Goal: Task Accomplishment & Management: Use online tool/utility

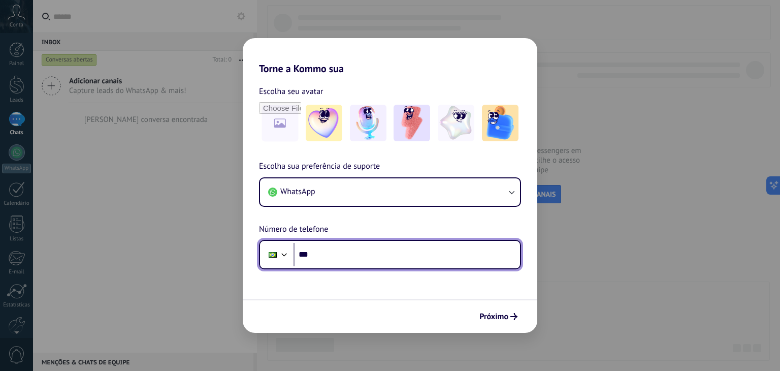
click at [346, 256] on input "***" at bounding box center [407, 254] width 226 height 23
type input "**********"
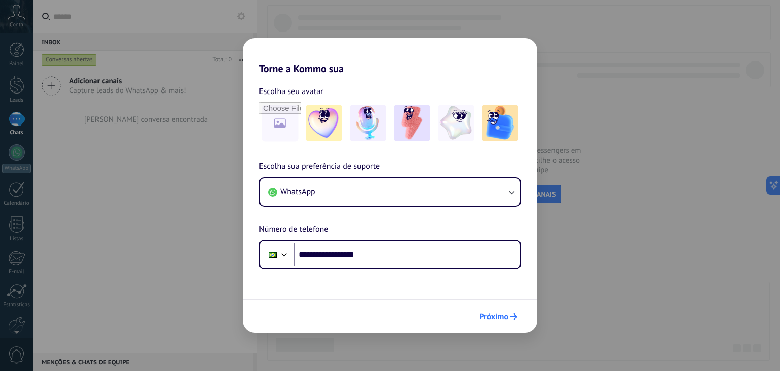
click at [504, 316] on span "Próximo" at bounding box center [493, 316] width 29 height 7
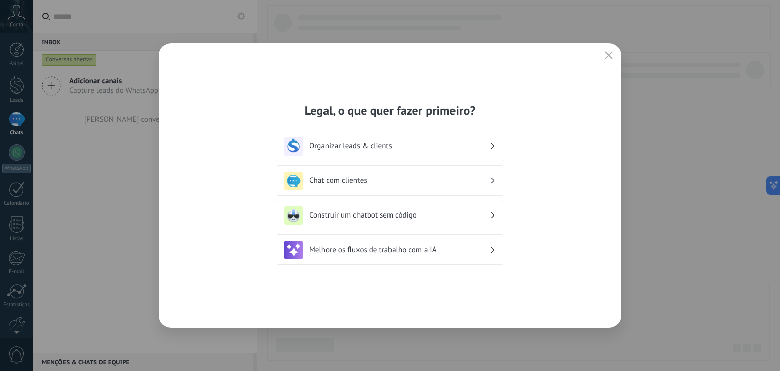
click at [351, 185] on h3 "Chat com clientes" at bounding box center [399, 181] width 180 height 10
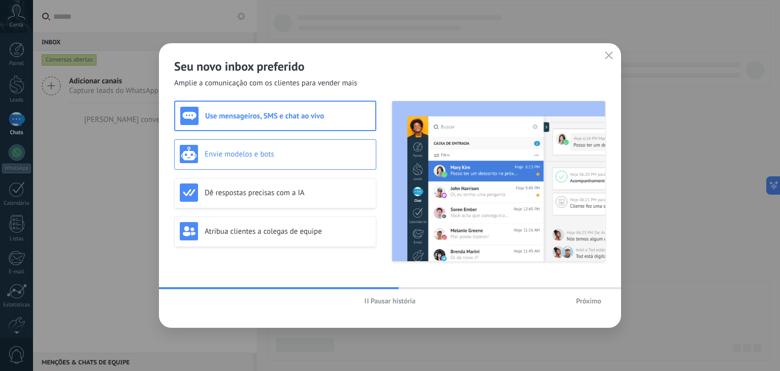
click at [258, 156] on h3 "Envie modelos e bots" at bounding box center [288, 154] width 166 height 10
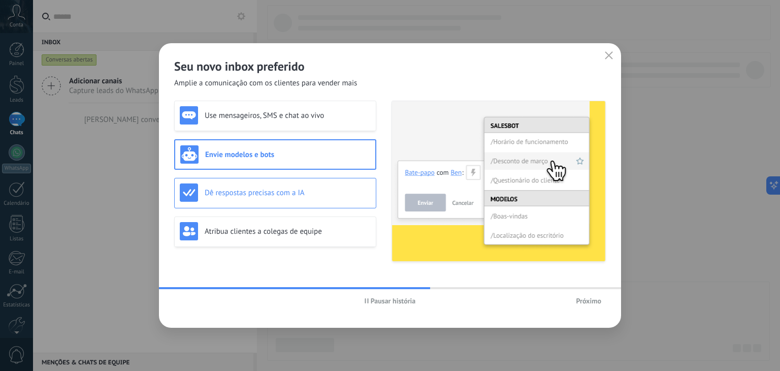
click at [279, 202] on div "Dê respostas precisas com a IA" at bounding box center [275, 193] width 202 height 30
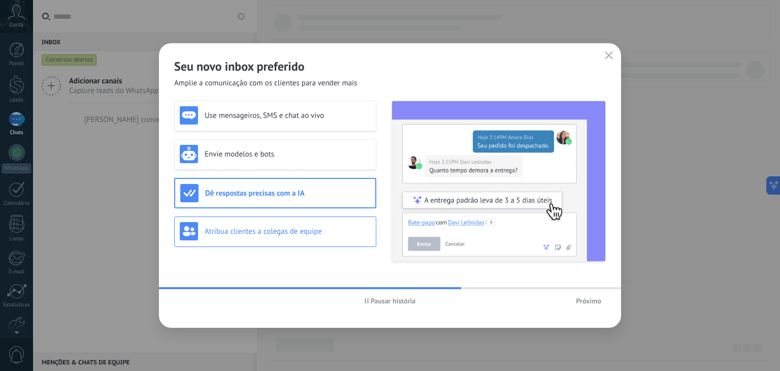
click at [307, 231] on h3 "Atribua clientes a colegas de equipe" at bounding box center [288, 231] width 166 height 10
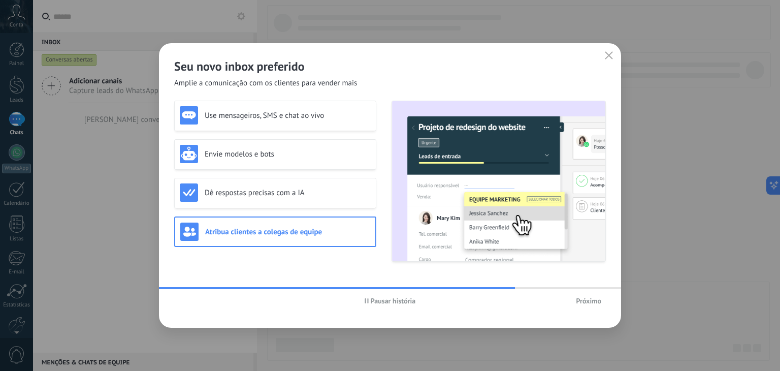
click at [613, 51] on button "button" at bounding box center [608, 56] width 13 height 14
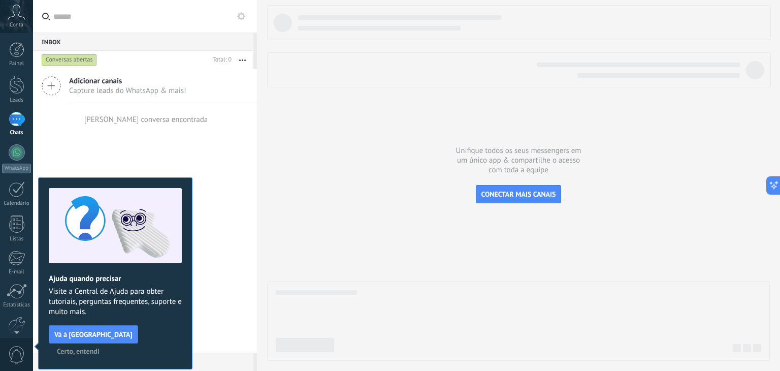
click at [100, 347] on span "Certo, entendi" at bounding box center [78, 350] width 43 height 7
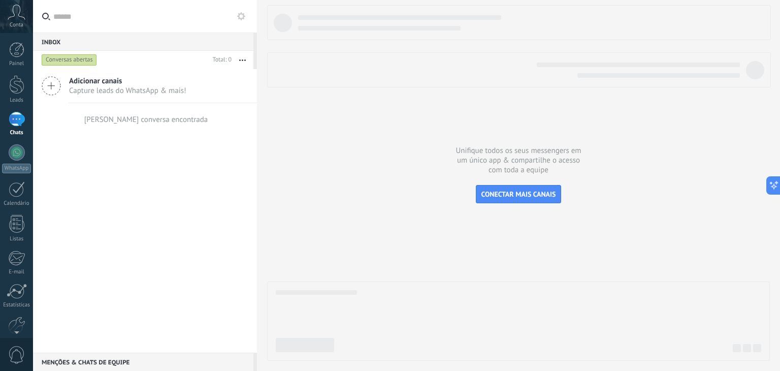
click at [4, 115] on link "Chats" at bounding box center [16, 124] width 33 height 24
click at [11, 122] on div at bounding box center [17, 119] width 16 height 15
click at [23, 164] on div "WhatsApp" at bounding box center [16, 169] width 29 height 10
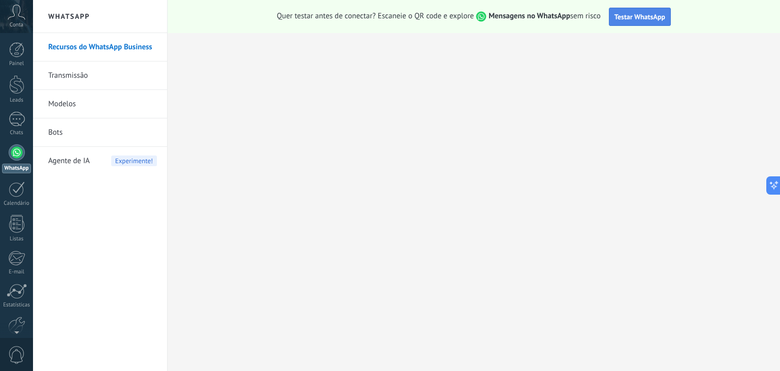
click at [646, 19] on span "Testar WhatsApp" at bounding box center [639, 16] width 51 height 9
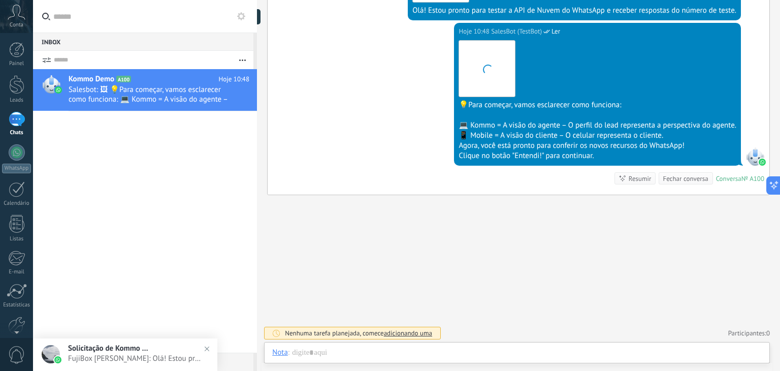
scroll to position [15, 0]
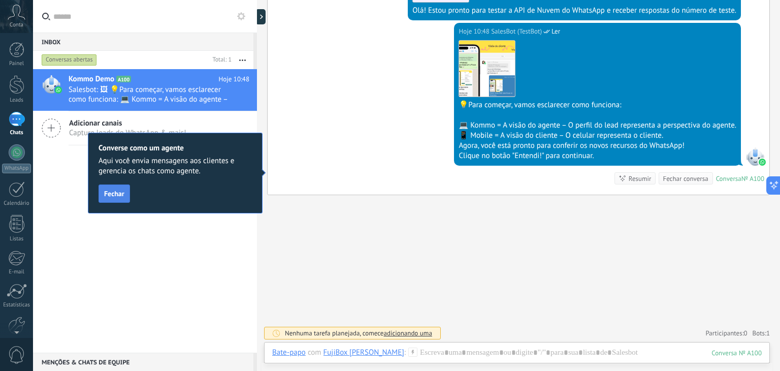
click at [118, 191] on span "Fechar" at bounding box center [114, 193] width 20 height 7
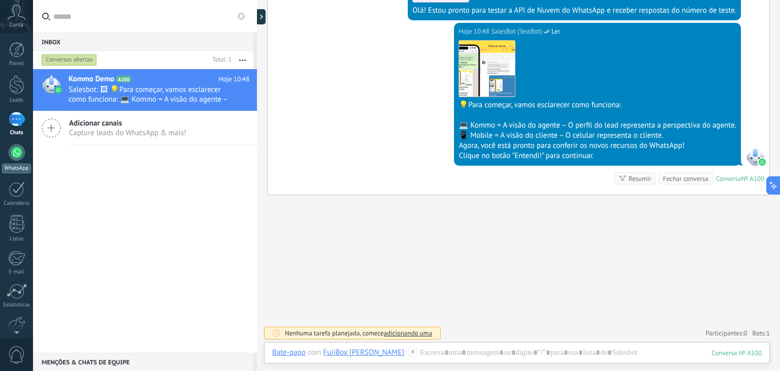
click at [19, 152] on div at bounding box center [17, 152] width 16 height 16
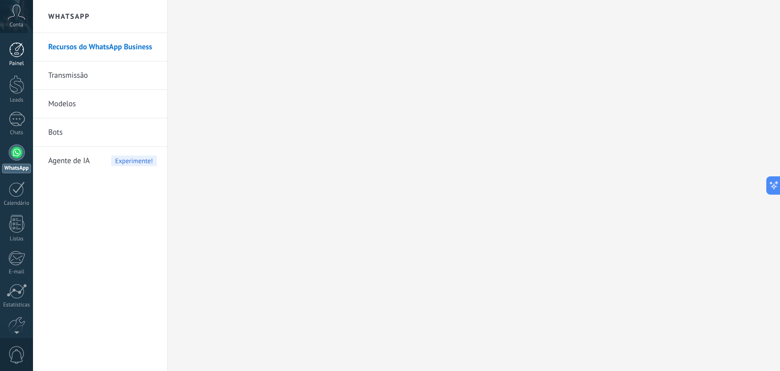
click at [18, 56] on div at bounding box center [16, 49] width 15 height 15
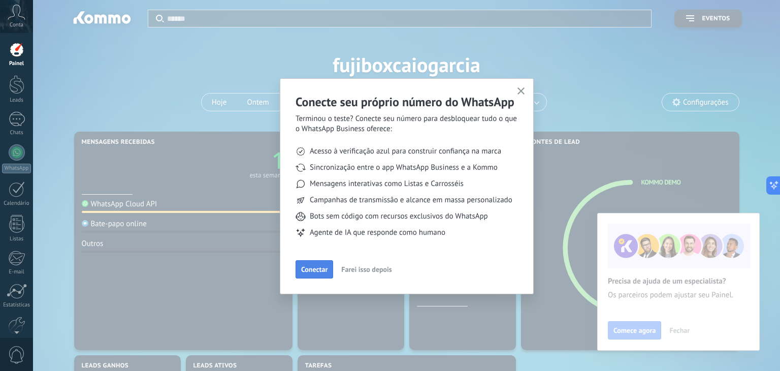
click at [319, 266] on span "Conectar" at bounding box center [314, 269] width 26 height 7
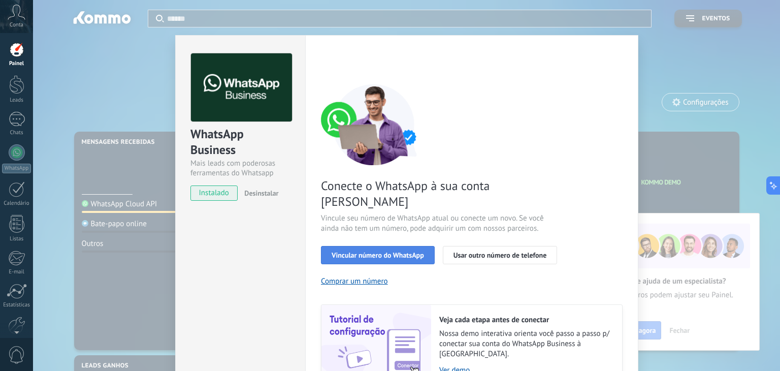
click at [378, 251] on span "Vincular número do WhatsApp" at bounding box center [378, 254] width 92 height 7
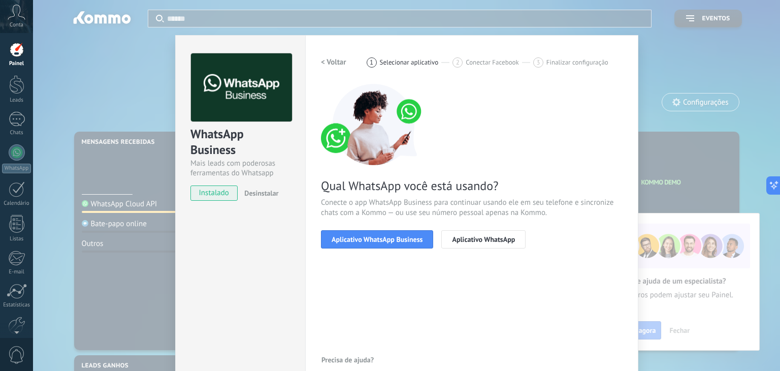
click at [378, 240] on span "Aplicativo WhatsApp Business" at bounding box center [377, 239] width 91 height 7
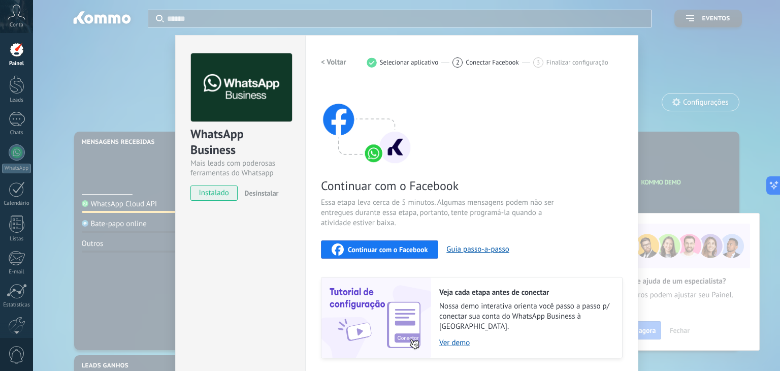
click at [388, 248] on span "Continuar com o Facebook" at bounding box center [388, 249] width 80 height 7
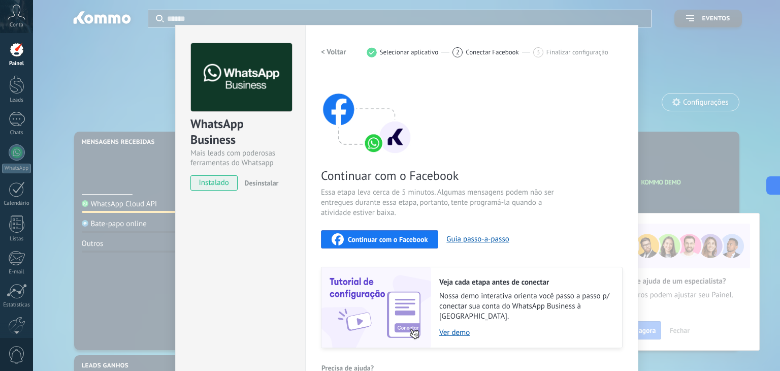
scroll to position [24, 0]
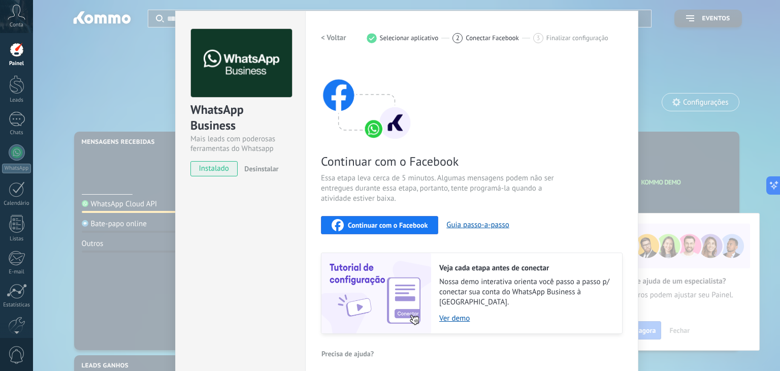
click at [400, 226] on span "Continuar com o Facebook" at bounding box center [388, 224] width 80 height 7
click at [671, 216] on div "WhatsApp Business Mais leads com poderosas ferramentas do Whatsapp instalado De…" at bounding box center [406, 185] width 747 height 371
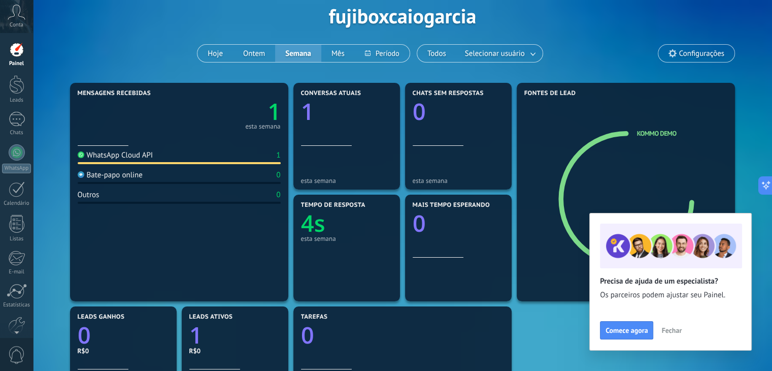
scroll to position [69, 0]
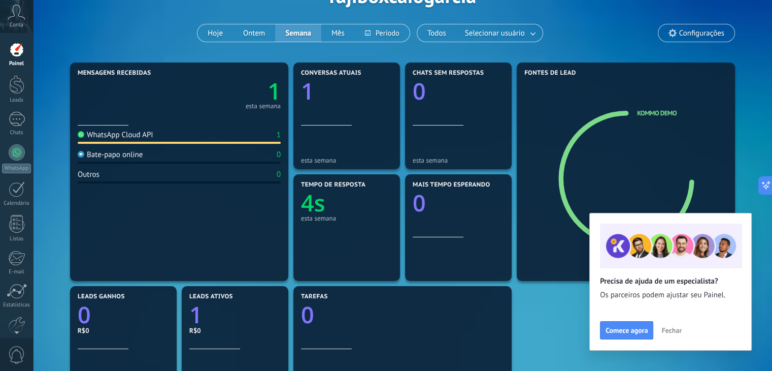
click at [663, 331] on span "Fechar" at bounding box center [672, 330] width 20 height 7
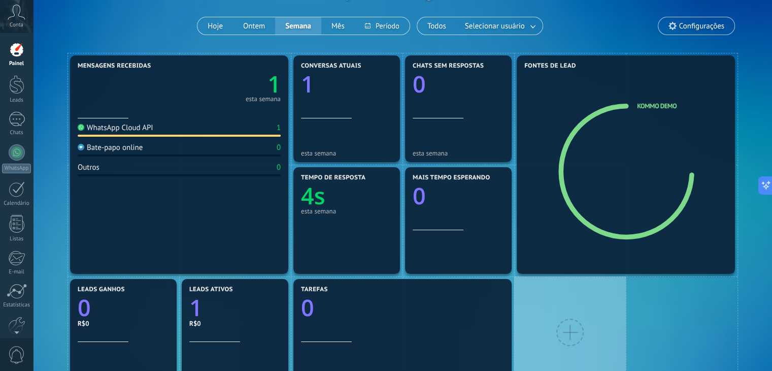
scroll to position [76, 0]
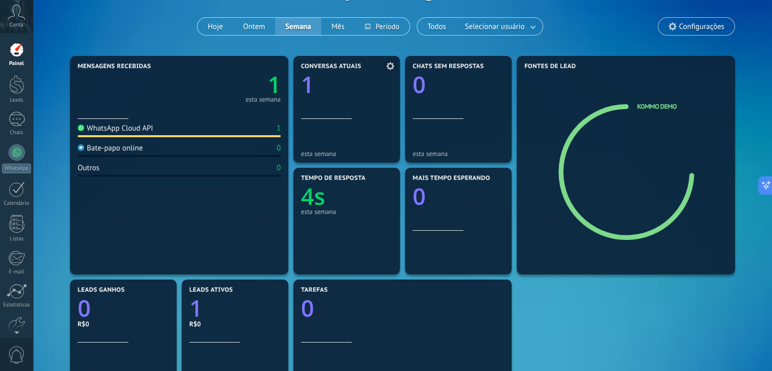
click at [333, 94] on div "Conversas atuais 1" at bounding box center [346, 91] width 91 height 56
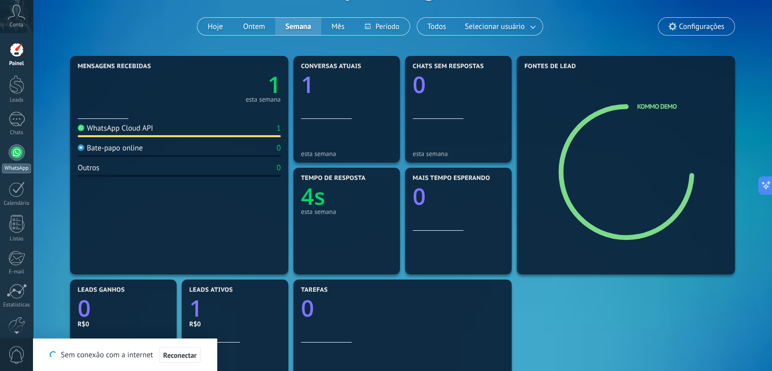
click at [15, 144] on div at bounding box center [17, 152] width 16 height 16
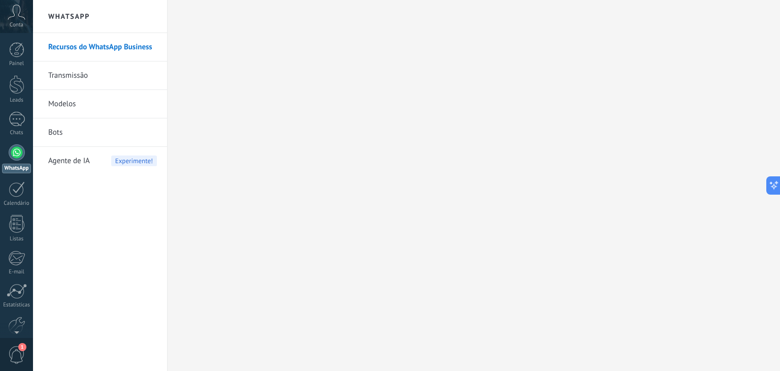
click at [20, 147] on div at bounding box center [17, 152] width 16 height 16
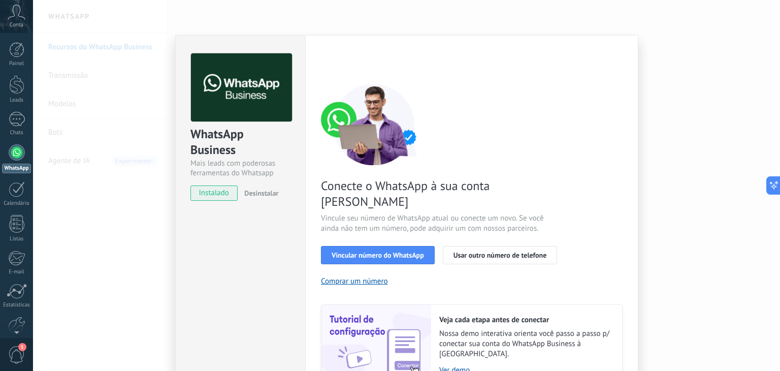
scroll to position [36, 0]
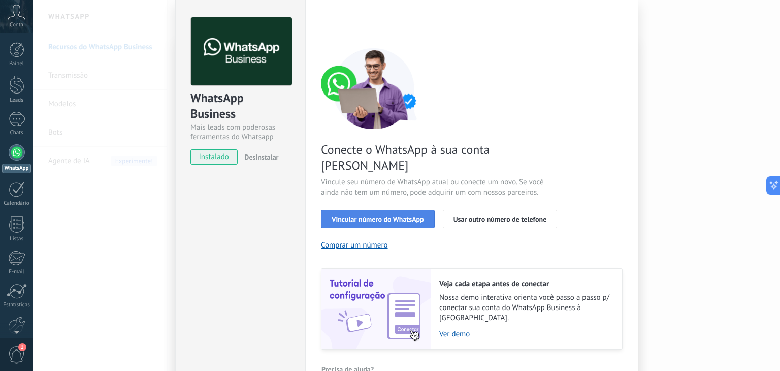
click at [384, 210] on button "Vincular número do WhatsApp" at bounding box center [378, 219] width 114 height 18
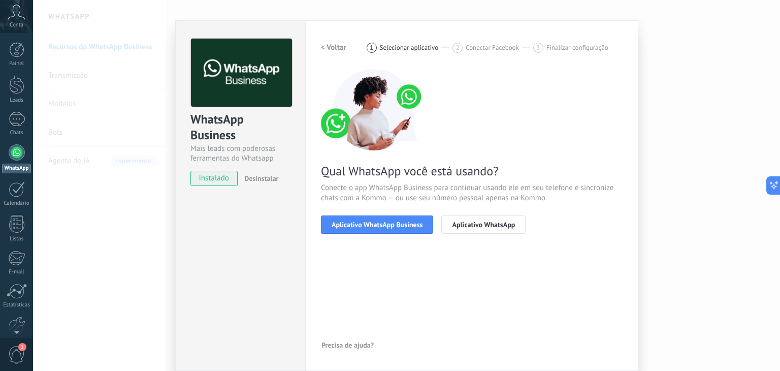
scroll to position [14, 0]
click at [471, 218] on button "Aplicativo WhatsApp" at bounding box center [483, 225] width 84 height 18
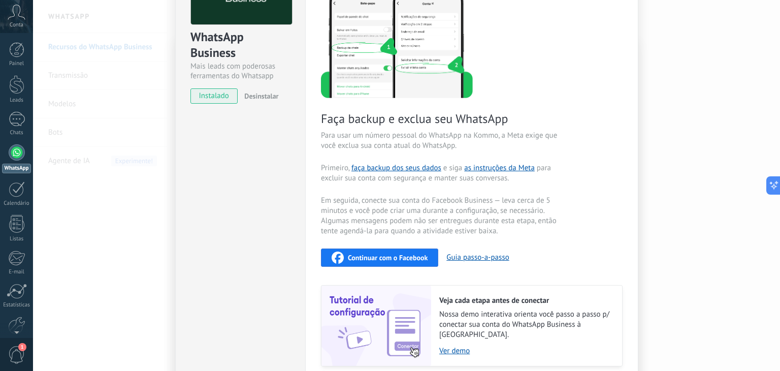
scroll to position [0, 0]
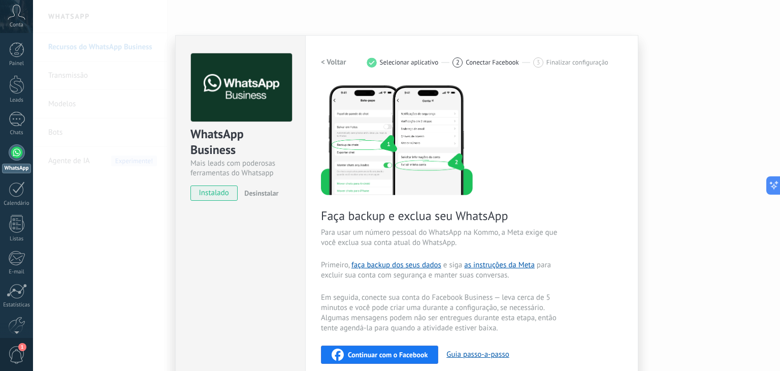
drag, startPoint x: 217, startPoint y: 191, endPoint x: 254, endPoint y: 189, distance: 36.7
click at [254, 189] on div "instalado Desinstalar" at bounding box center [240, 192] width 100 height 15
click at [337, 63] on h2 "< Voltar" at bounding box center [333, 62] width 25 height 10
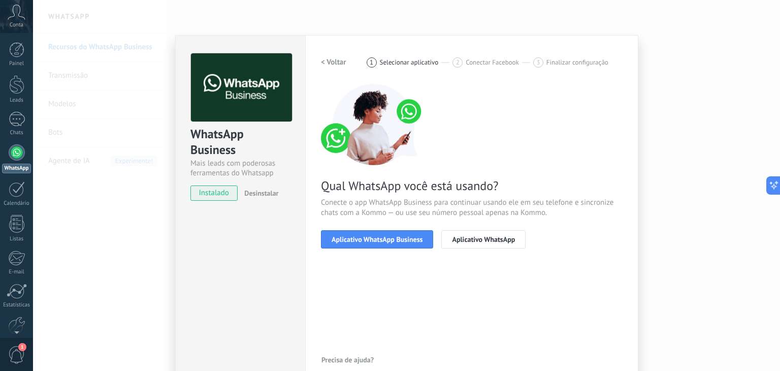
click at [337, 63] on h2 "< Voltar" at bounding box center [333, 62] width 25 height 10
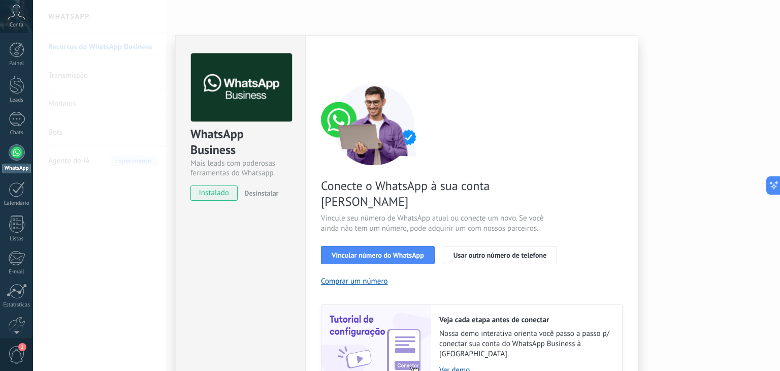
click at [337, 63] on div "< Voltar 1 Selecionar aplicativo 2 Conectar Facebook 3 Finalizar configuração" at bounding box center [472, 62] width 302 height 18
click at [182, 93] on div "WhatsApp Business Mais leads com poderosas ferramentas do Whatsapp instalado De…" at bounding box center [240, 122] width 129 height 173
click at [23, 94] on link "Leads" at bounding box center [16, 89] width 33 height 28
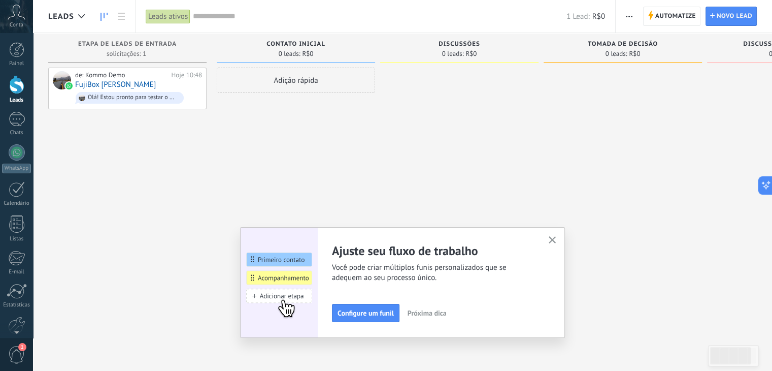
click at [214, 161] on div "Etapa de leads de entrada solicitações: 1 0 0 0 1 0 0 0 1 de: Kommo Demo Hoje 1…" at bounding box center [132, 169] width 169 height 273
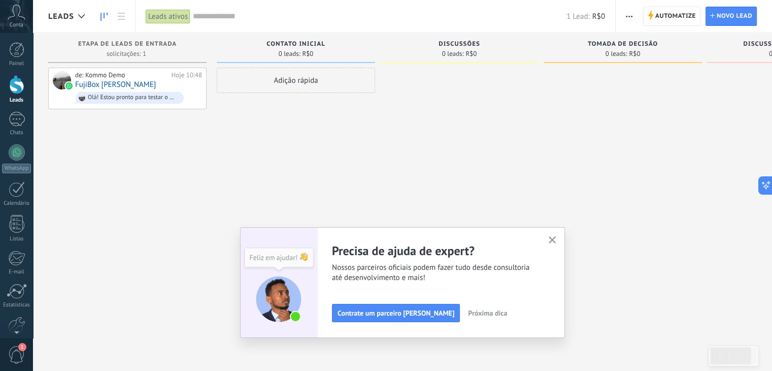
click at [556, 244] on button "button" at bounding box center [552, 241] width 13 height 14
